Goal: Information Seeking & Learning: Learn about a topic

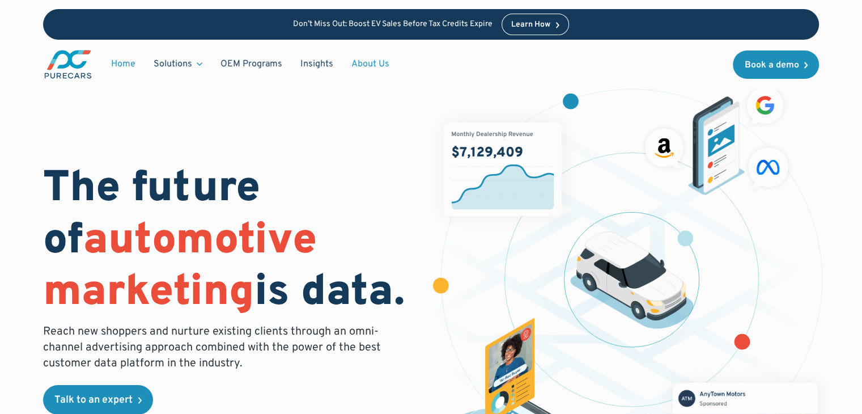
click at [367, 67] on link "About Us" at bounding box center [370, 64] width 56 height 22
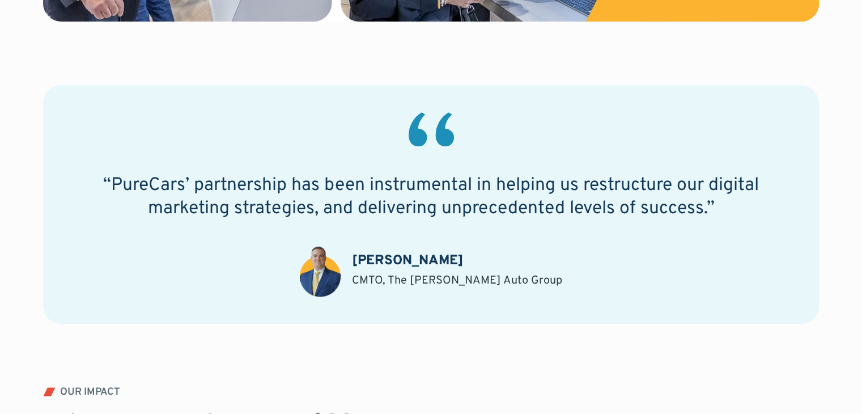
scroll to position [1076, 0]
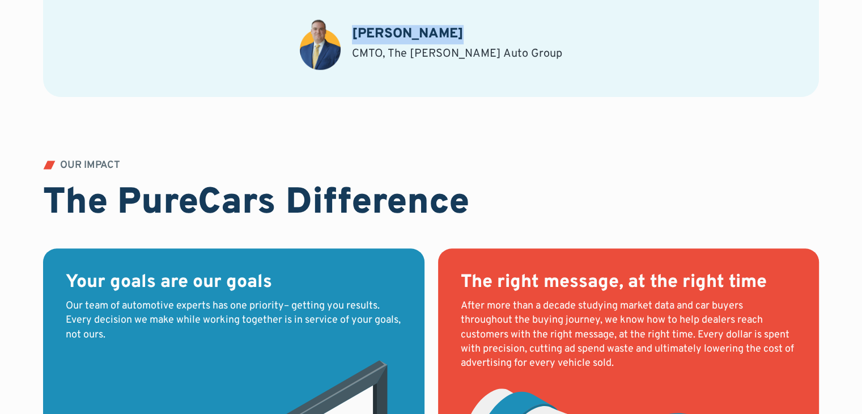
drag, startPoint x: 474, startPoint y: 32, endPoint x: 377, endPoint y: 36, distance: 97.0
click at [377, 36] on div "Andrew Riffee CMTO, The Dimmitt Auto Group" at bounding box center [457, 43] width 210 height 37
copy h3 "Andrew Riffee"
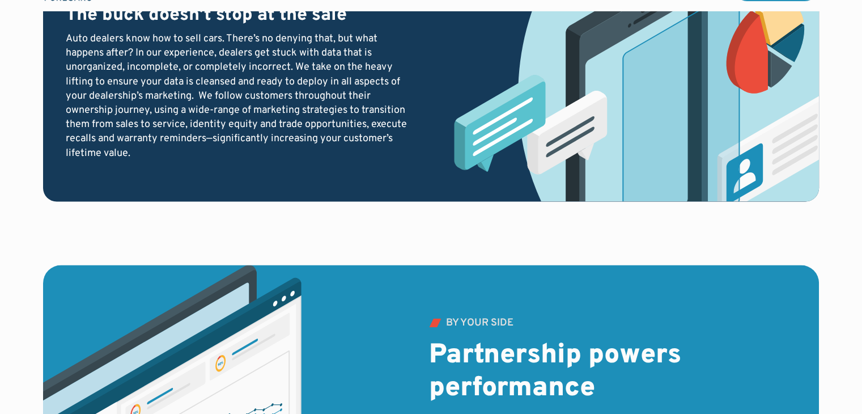
scroll to position [1983, 0]
